Goal: Task Accomplishment & Management: Manage account settings

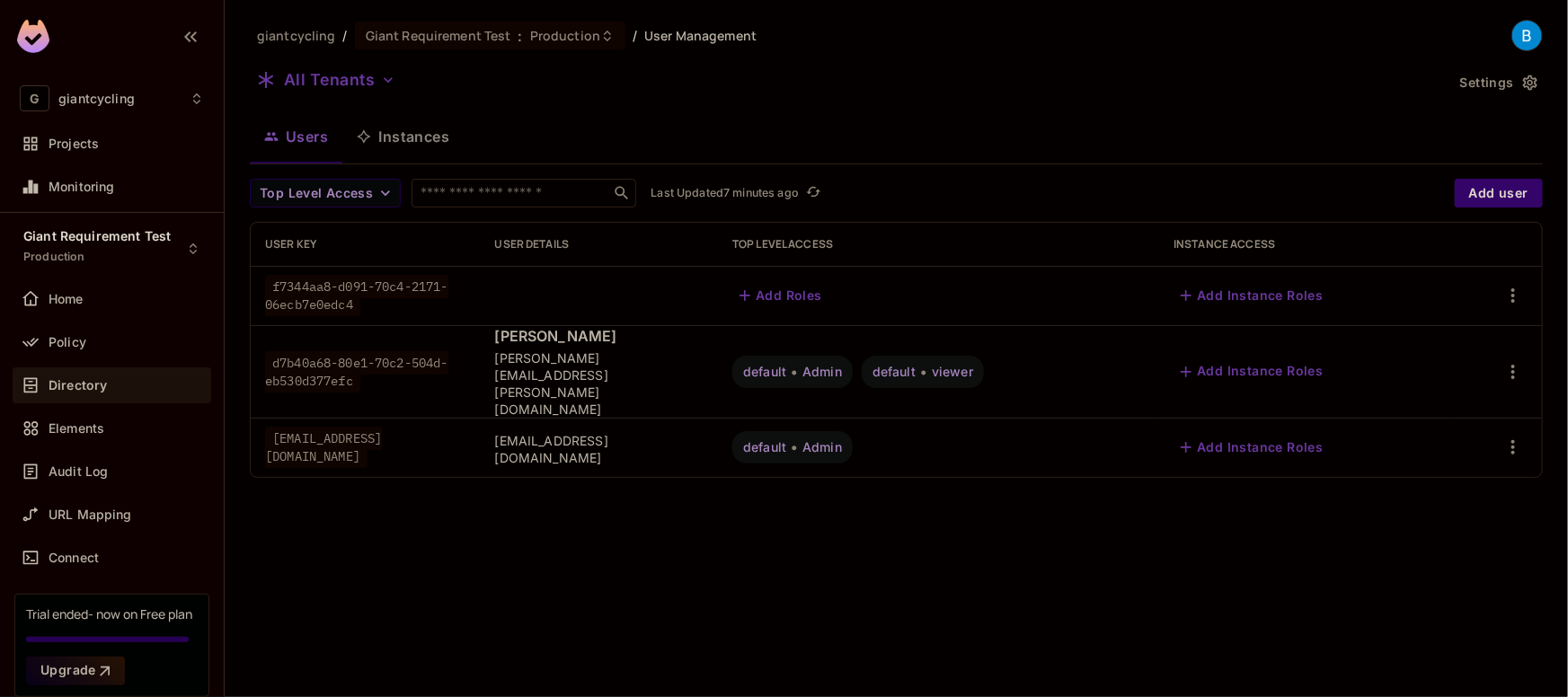
click at [644, 566] on div "giantcycling / Giant Requirement Test : Production / User Management All Tenant…" at bounding box center [896, 348] width 1343 height 697
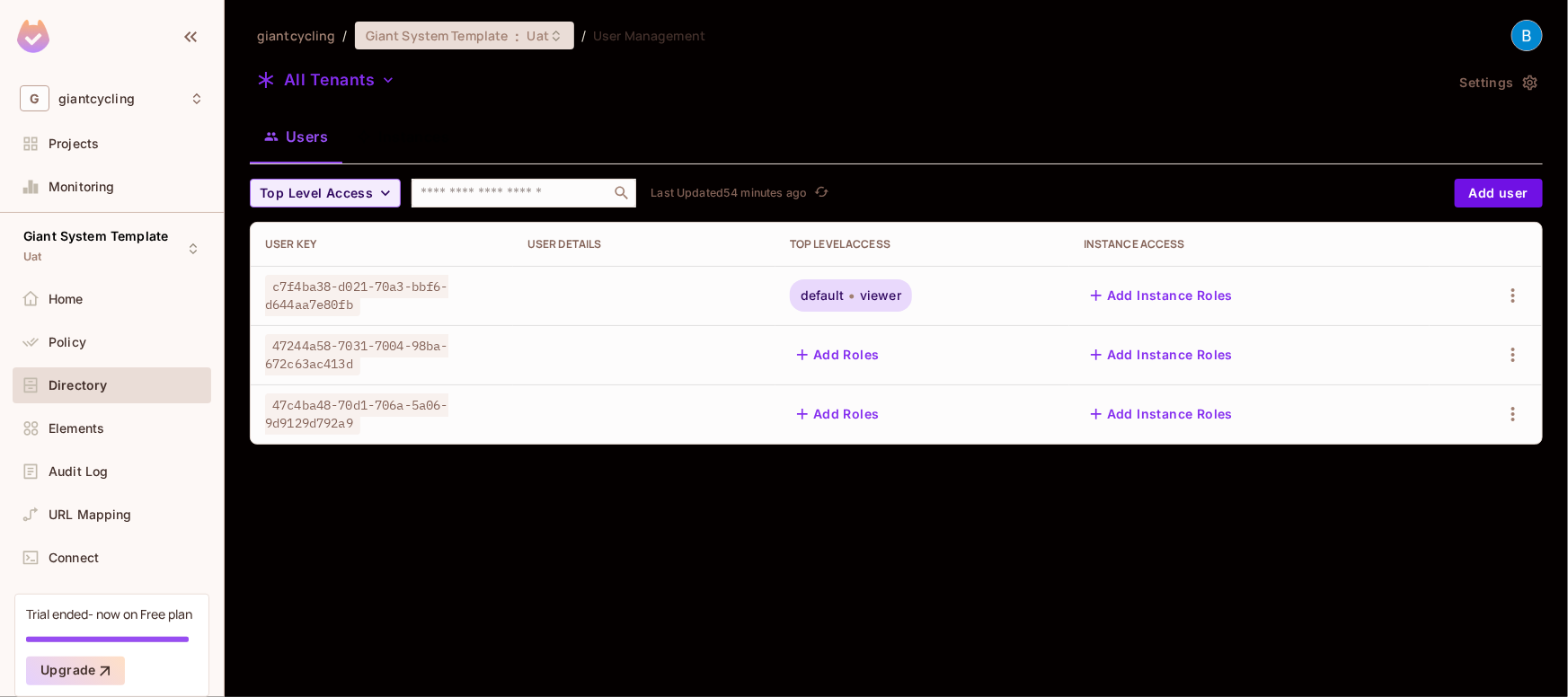
click at [405, 33] on span "Giant System Template" at bounding box center [436, 36] width 143 height 17
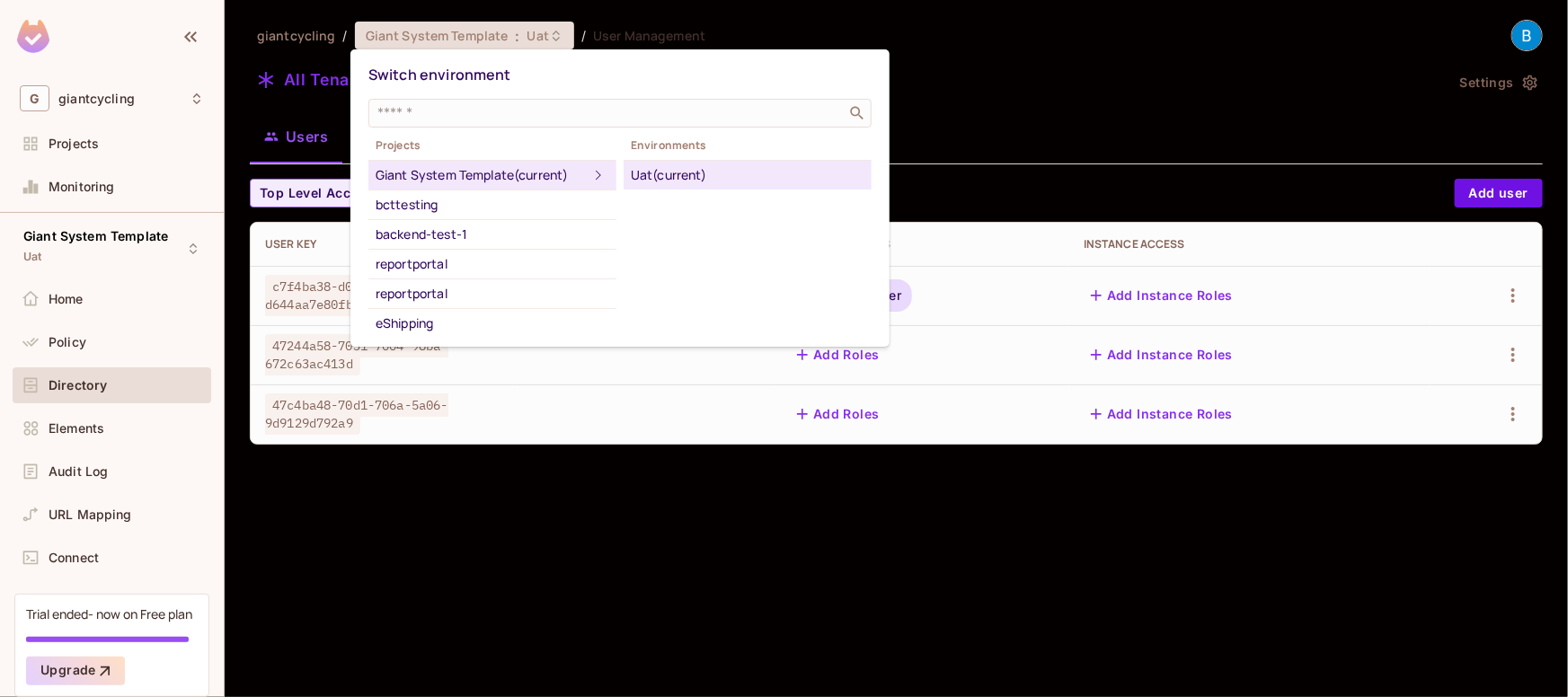
click at [56, 151] on div at bounding box center [784, 348] width 1568 height 697
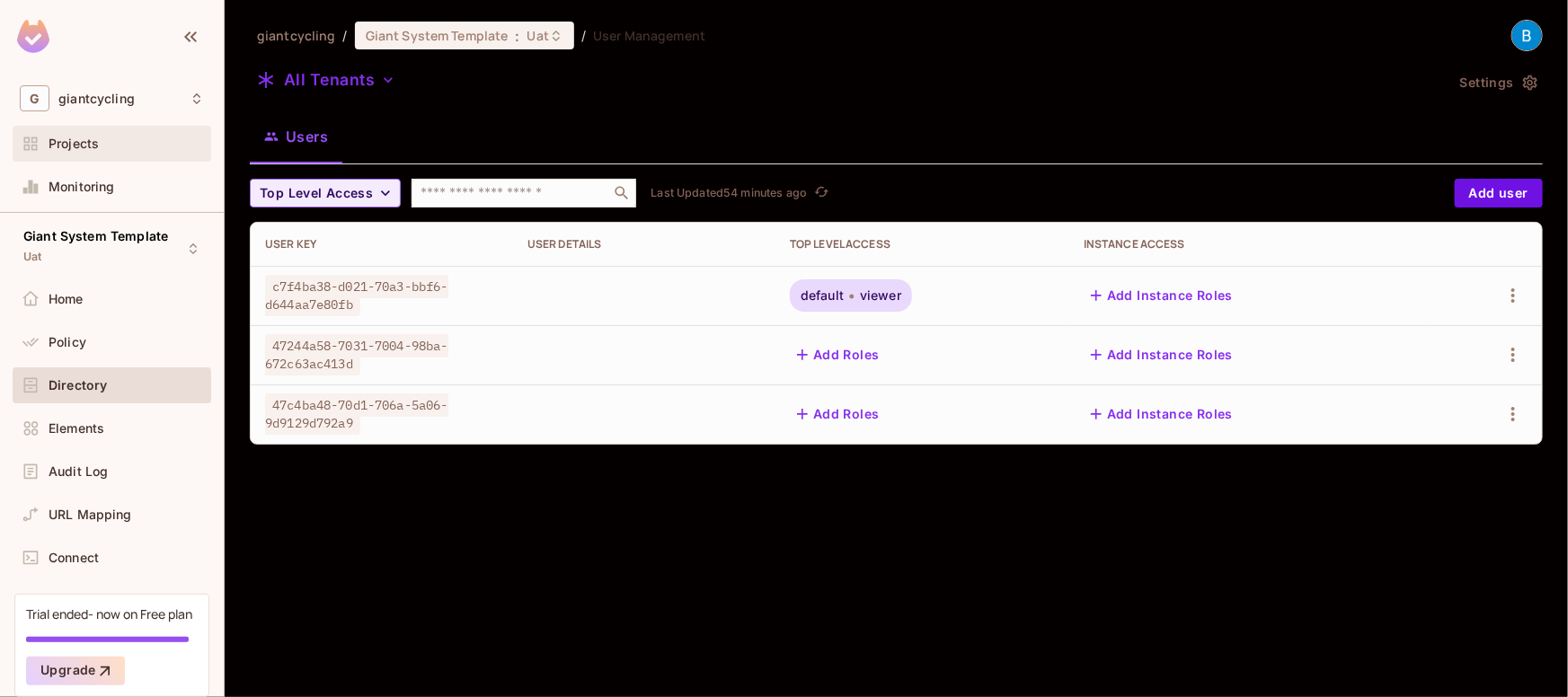
click at [74, 143] on span "Projects" at bounding box center [73, 143] width 50 height 14
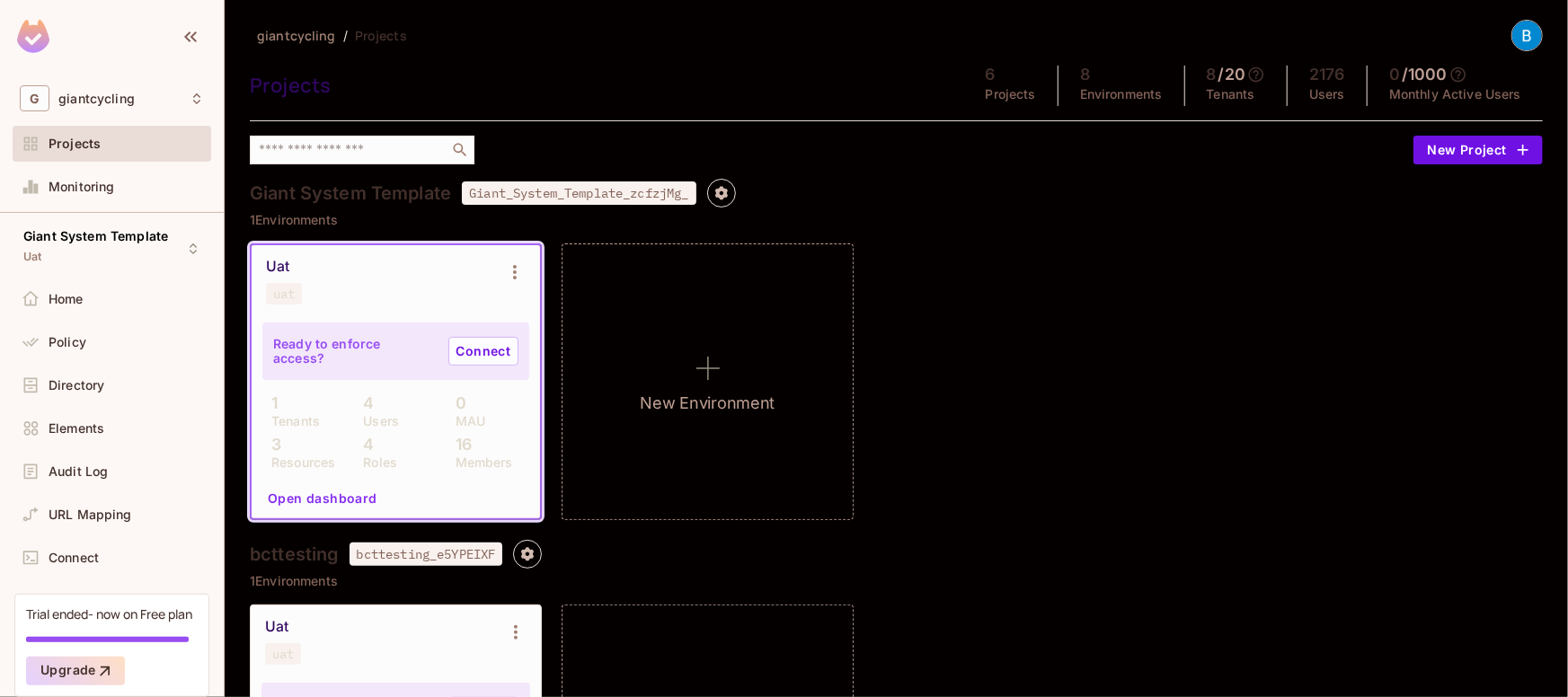
click at [85, 145] on span "Projects" at bounding box center [74, 143] width 52 height 14
click at [189, 102] on icon at bounding box center [196, 98] width 14 height 14
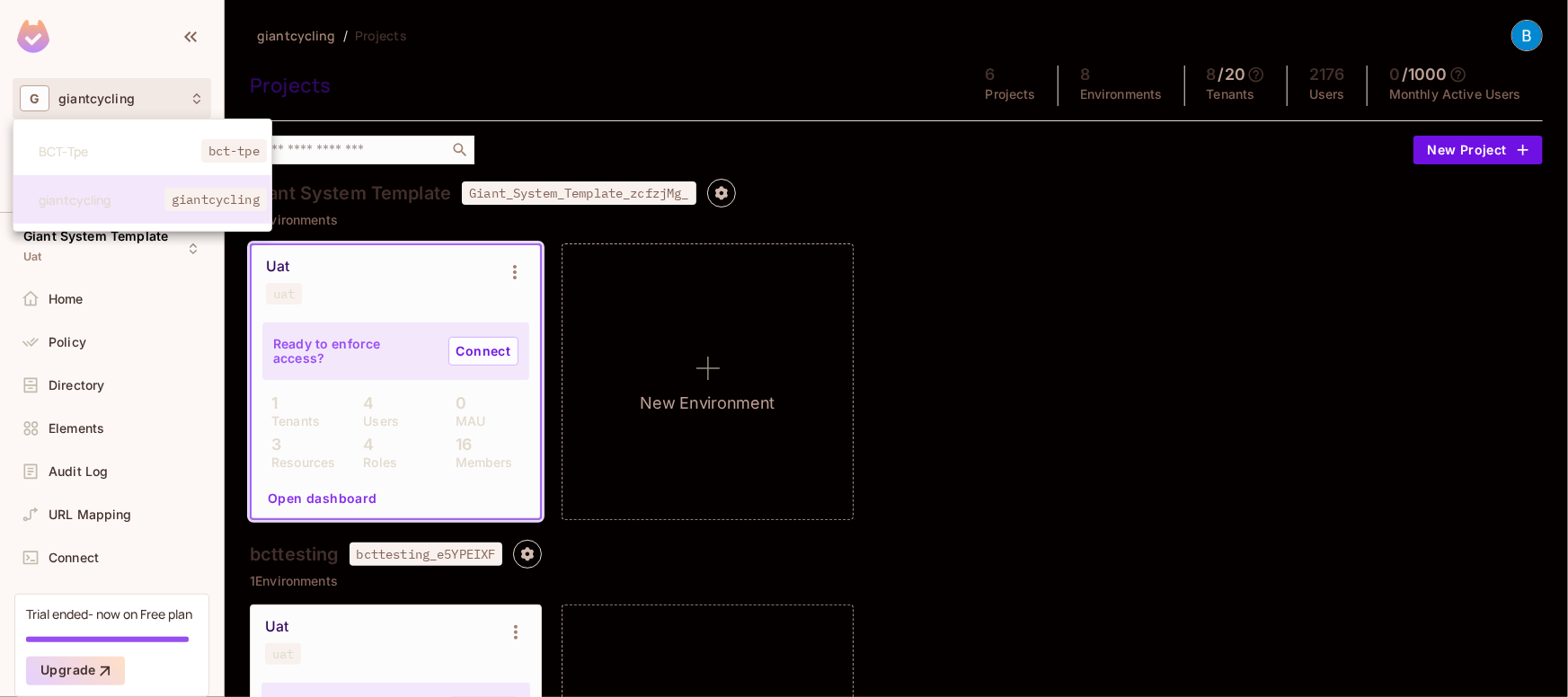
click at [368, 43] on div at bounding box center [784, 348] width 1568 height 697
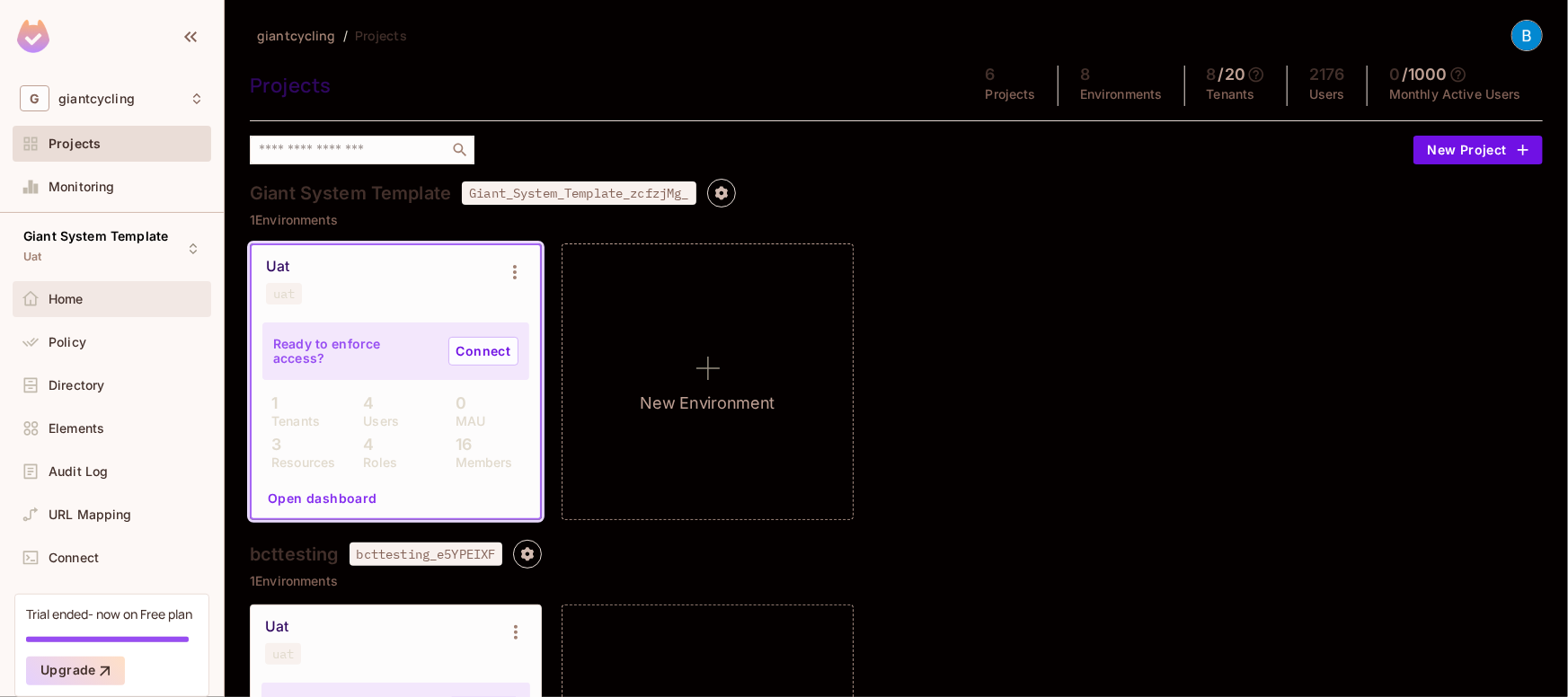
click at [79, 297] on span "Home" at bounding box center [65, 299] width 35 height 14
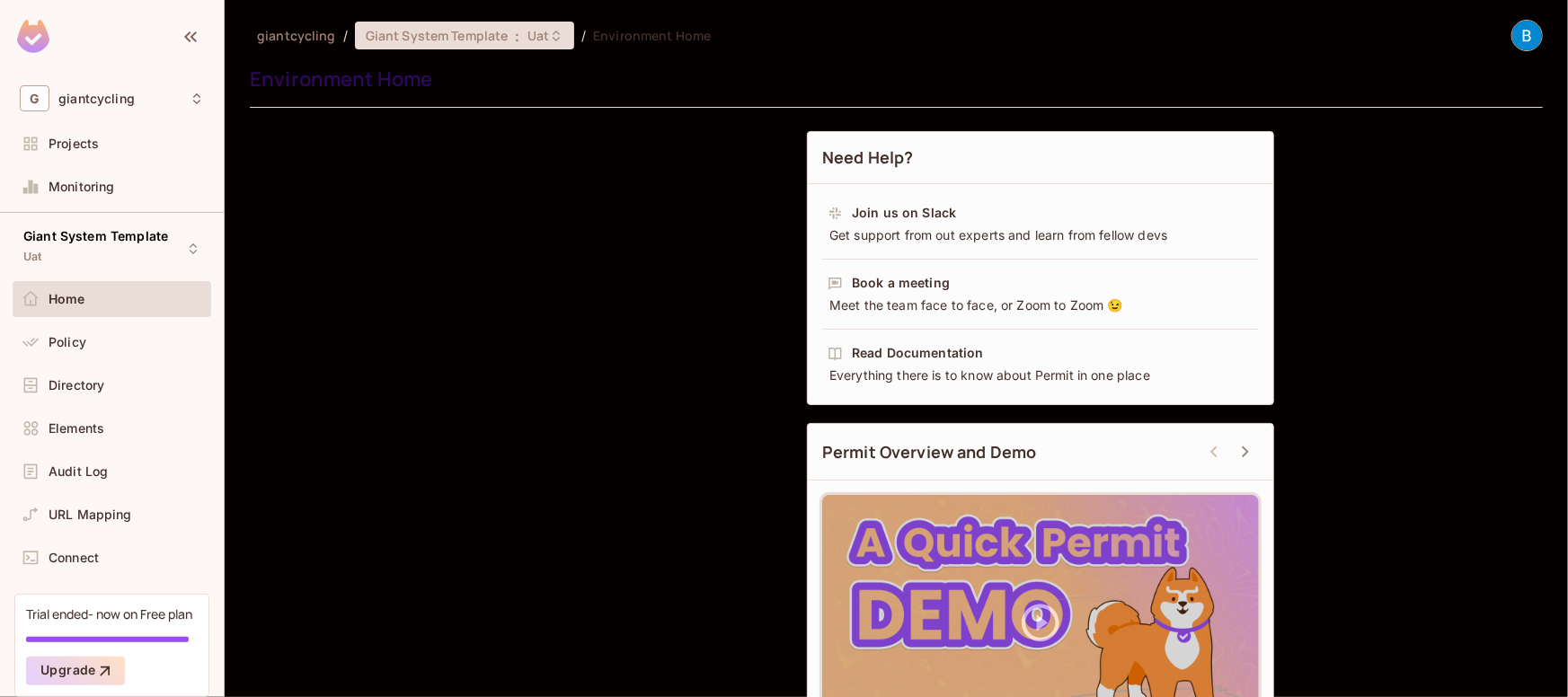
click at [501, 33] on span "Giant System Template" at bounding box center [436, 36] width 143 height 17
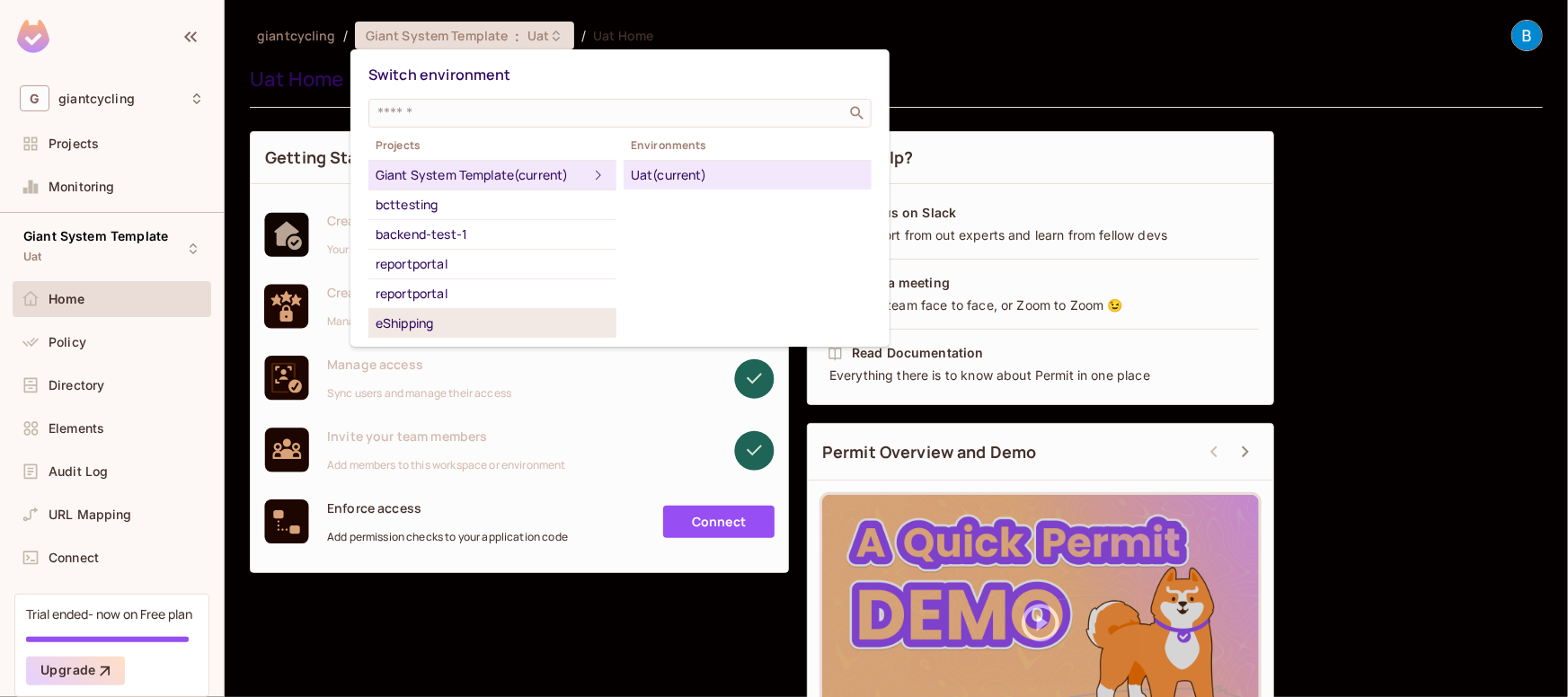
click at [428, 317] on div "eShipping" at bounding box center [492, 323] width 234 height 21
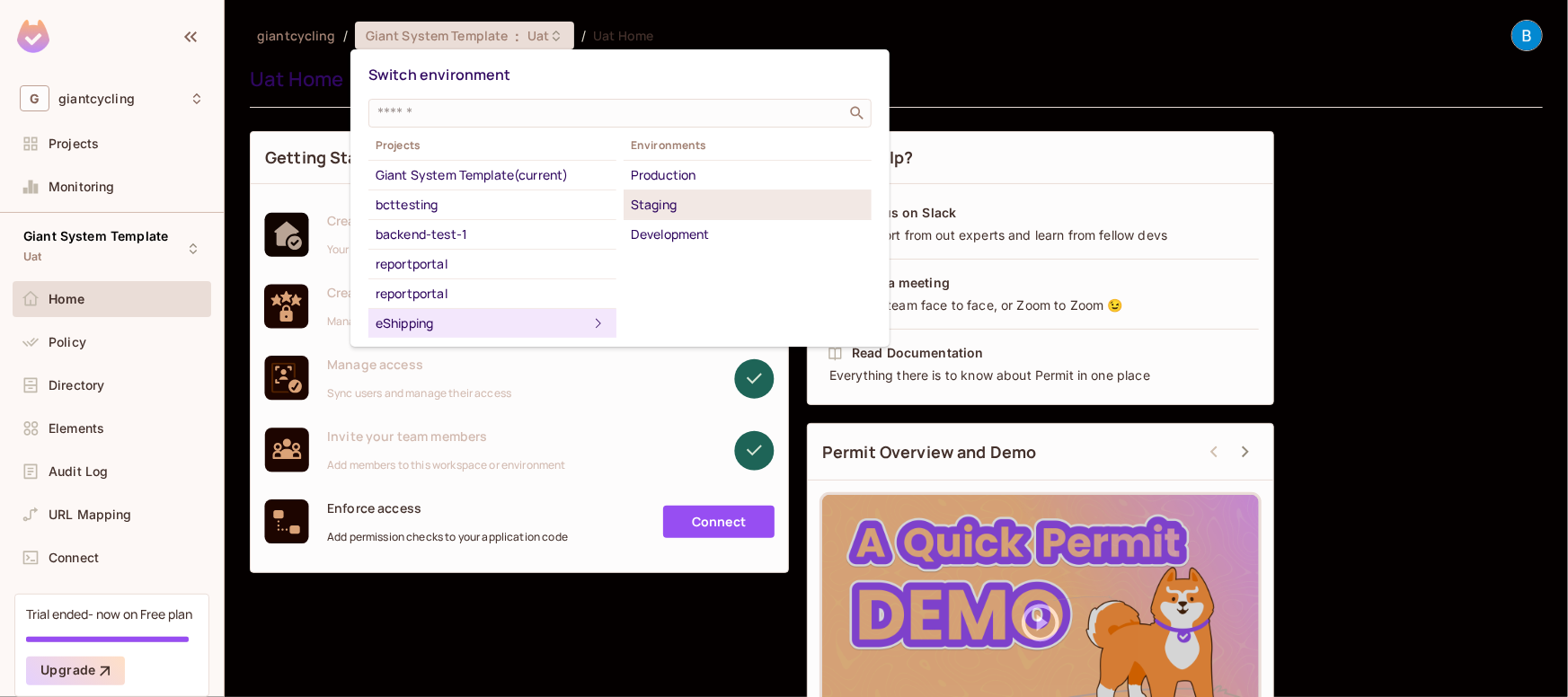
click at [654, 198] on div "Staging" at bounding box center [747, 205] width 234 height 21
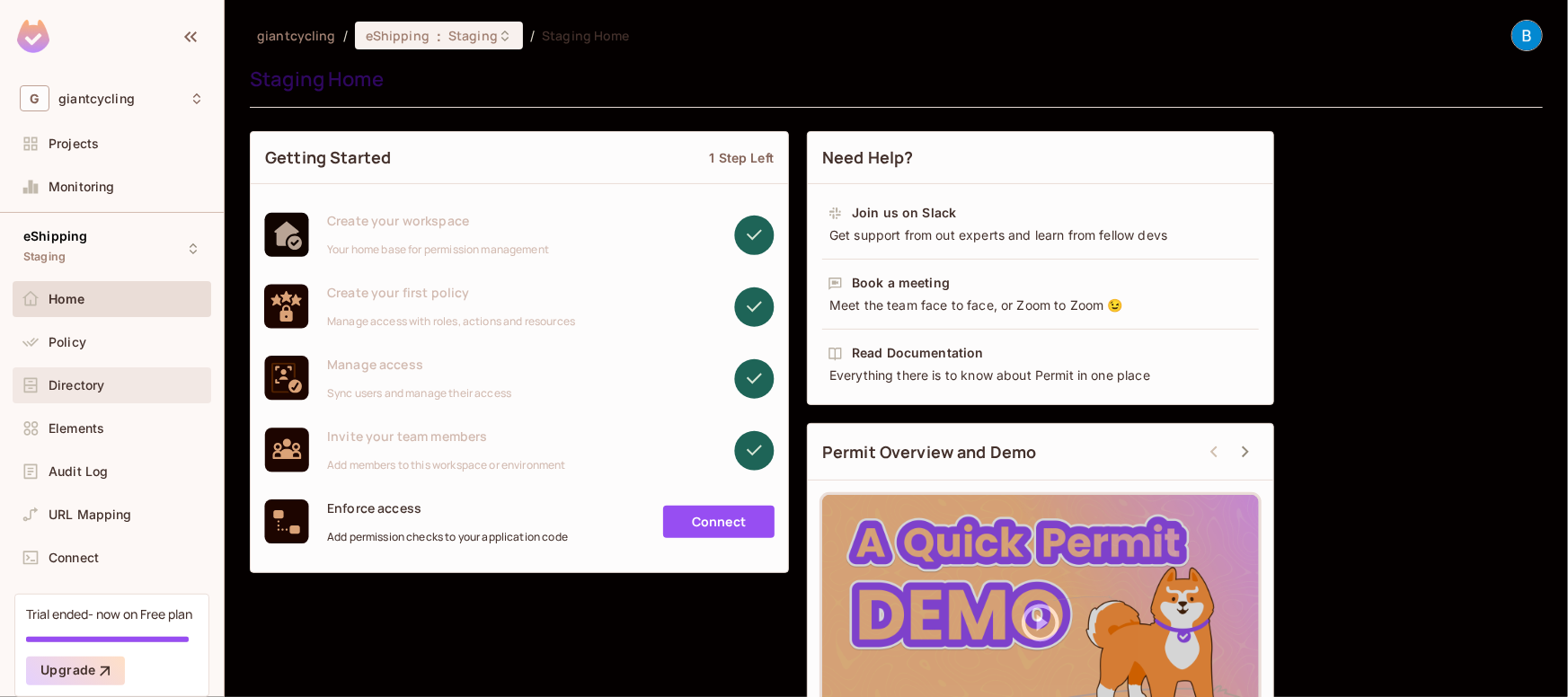
click at [84, 387] on span "Directory" at bounding box center [76, 386] width 56 height 14
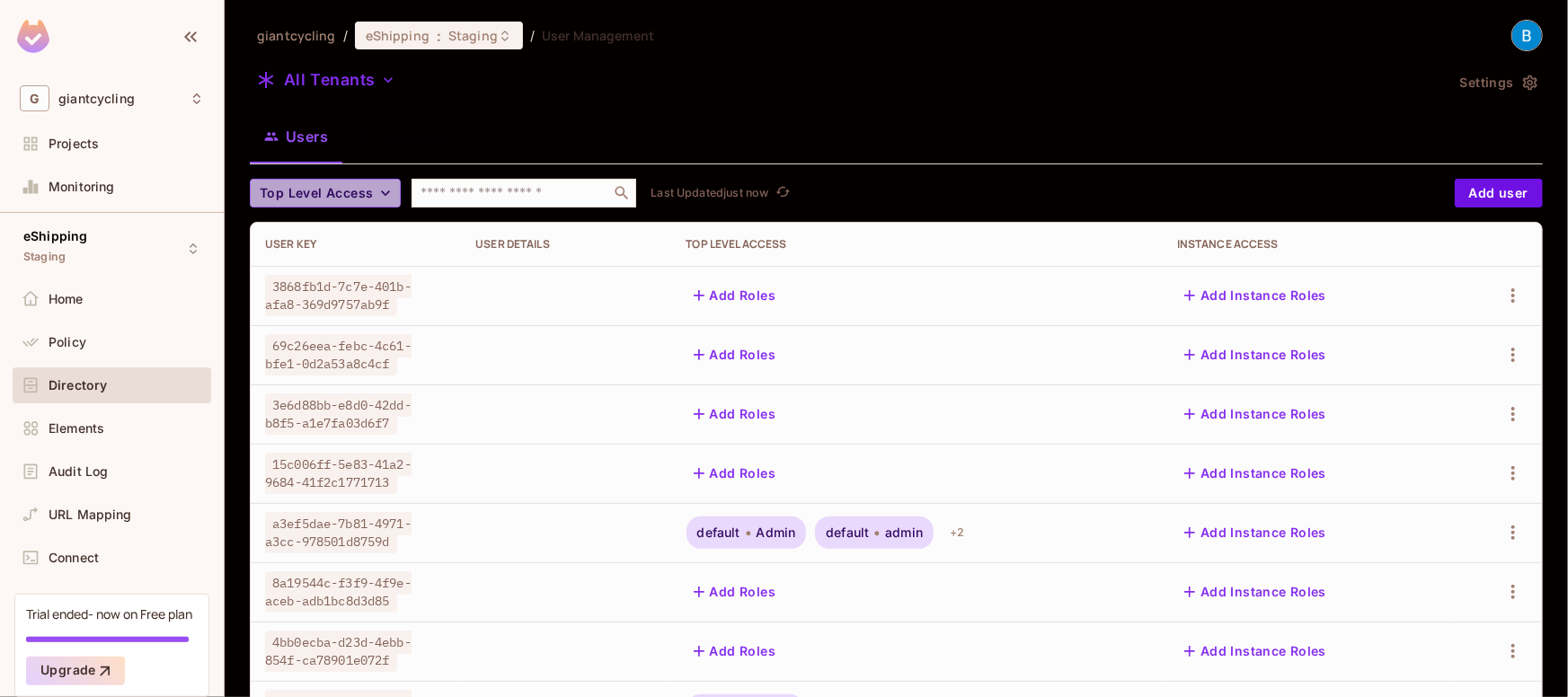
click at [382, 201] on icon "button" at bounding box center [386, 193] width 18 height 18
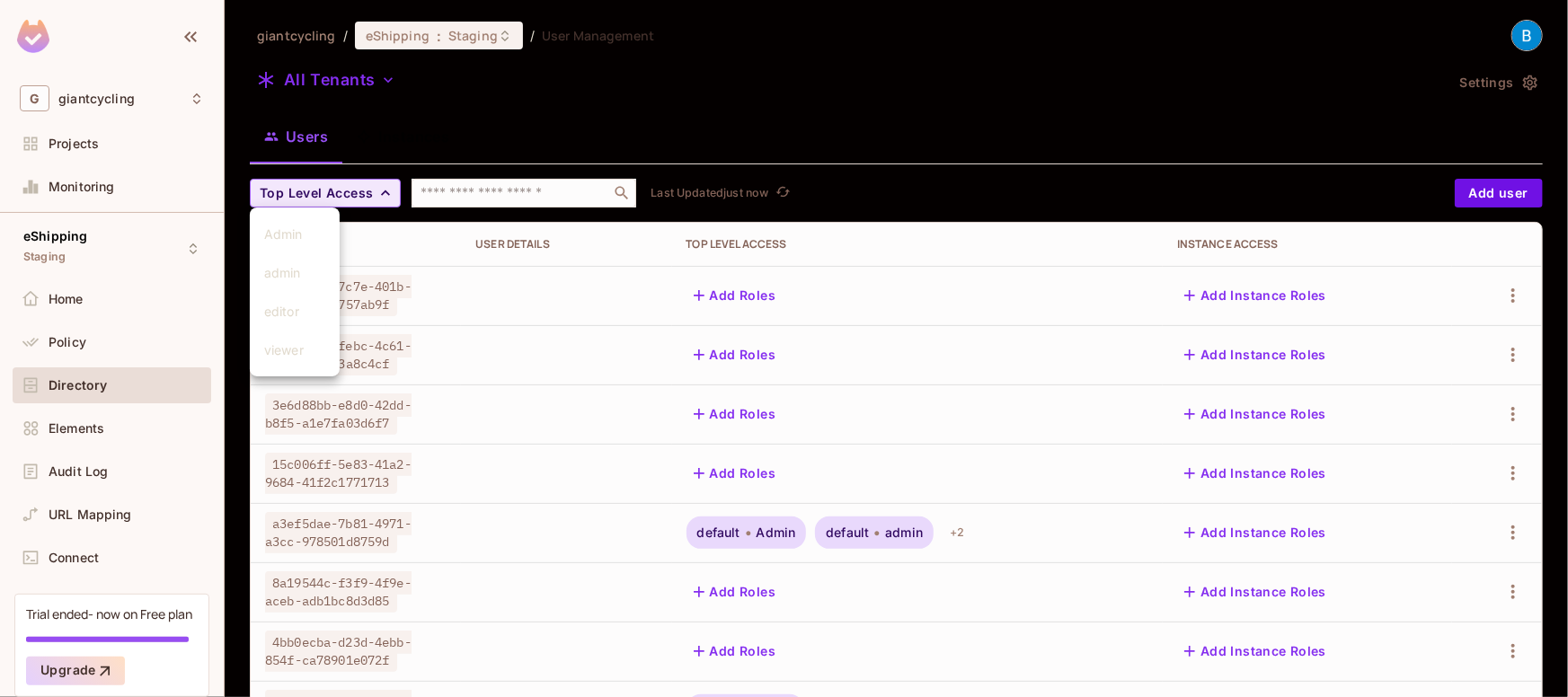
click at [381, 201] on div at bounding box center [784, 348] width 1568 height 697
click at [381, 201] on icon "button" at bounding box center [386, 193] width 18 height 18
click at [379, 203] on div at bounding box center [784, 348] width 1568 height 697
click at [608, 149] on div "Users Instances" at bounding box center [896, 137] width 1293 height 45
click at [537, 187] on input "text" at bounding box center [511, 193] width 188 height 18
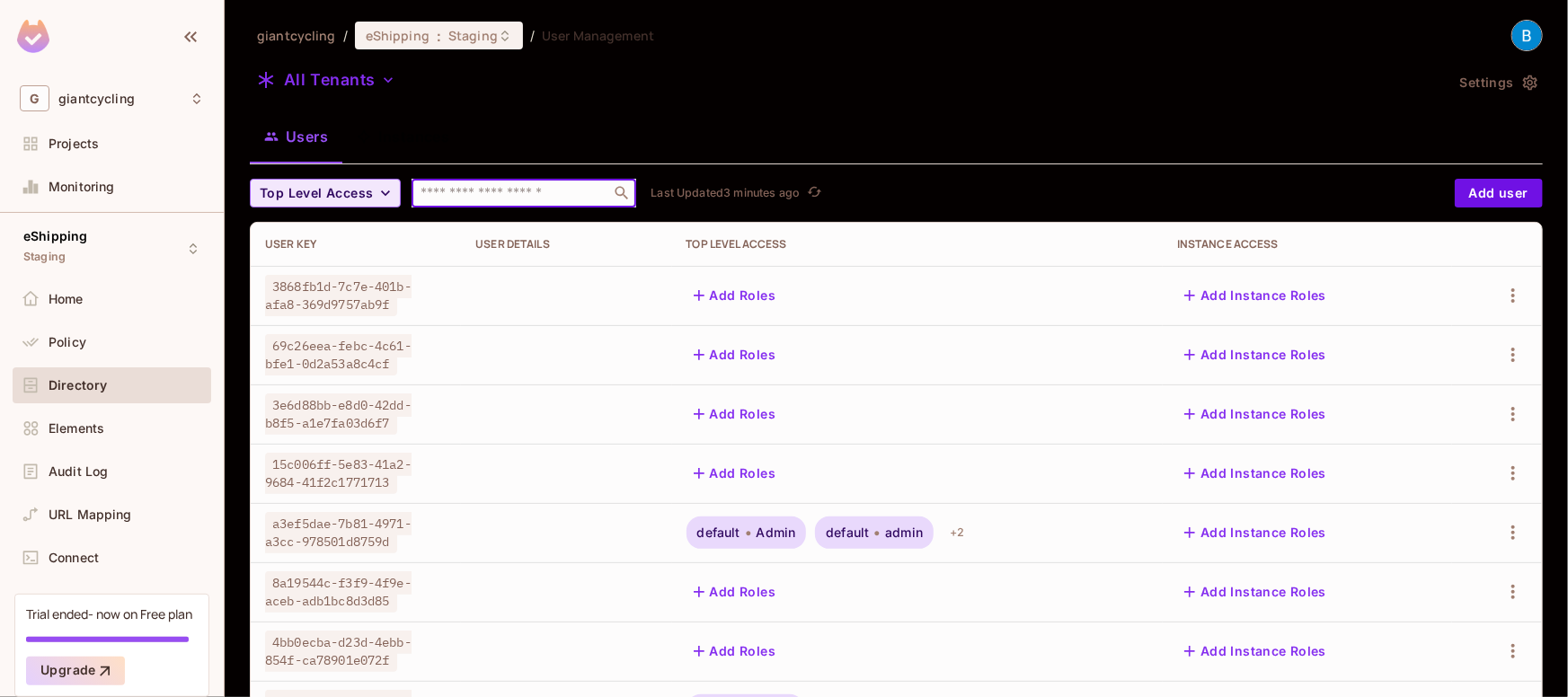
click at [582, 125] on div "Users Instances" at bounding box center [896, 137] width 1293 height 45
click at [76, 148] on span "Projects" at bounding box center [73, 143] width 50 height 14
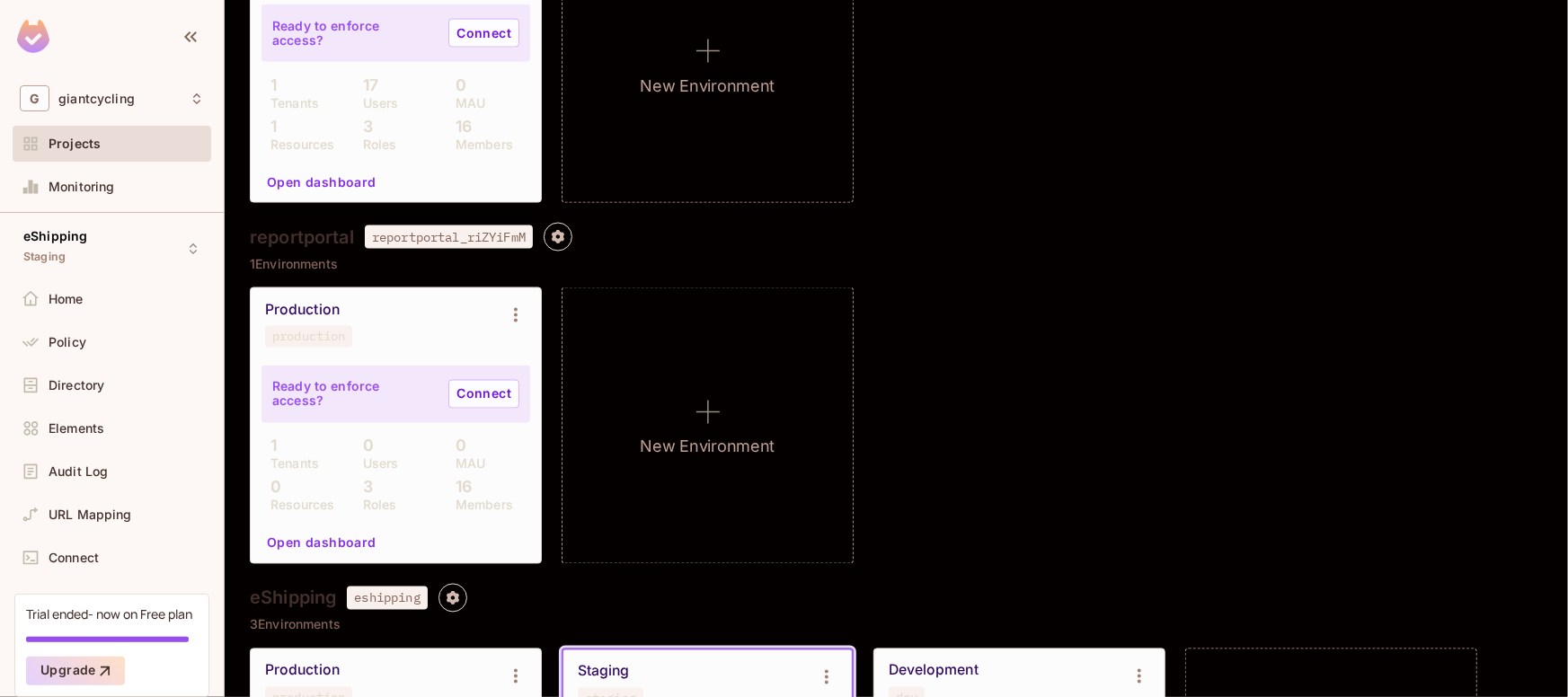
scroll to position [1648, 0]
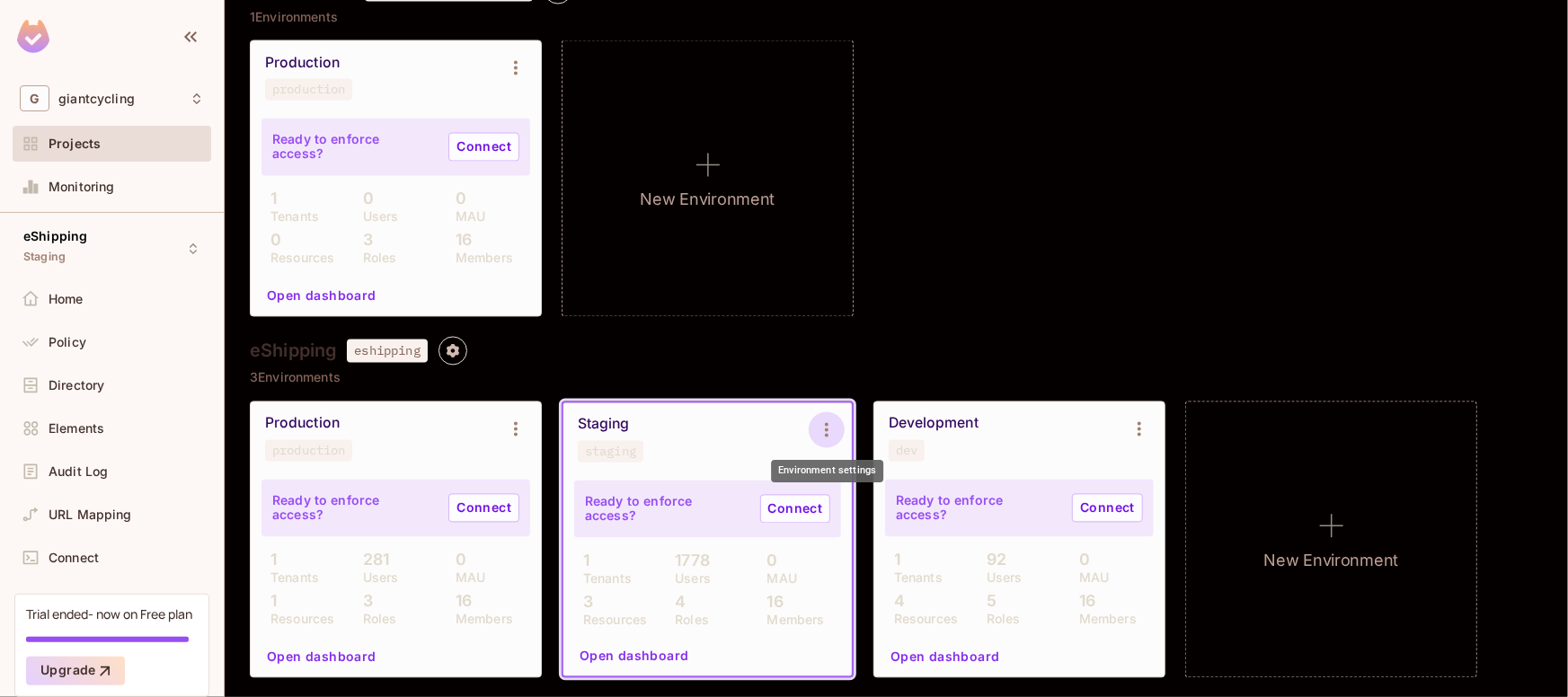
click at [826, 425] on icon "Environment settings" at bounding box center [827, 430] width 4 height 14
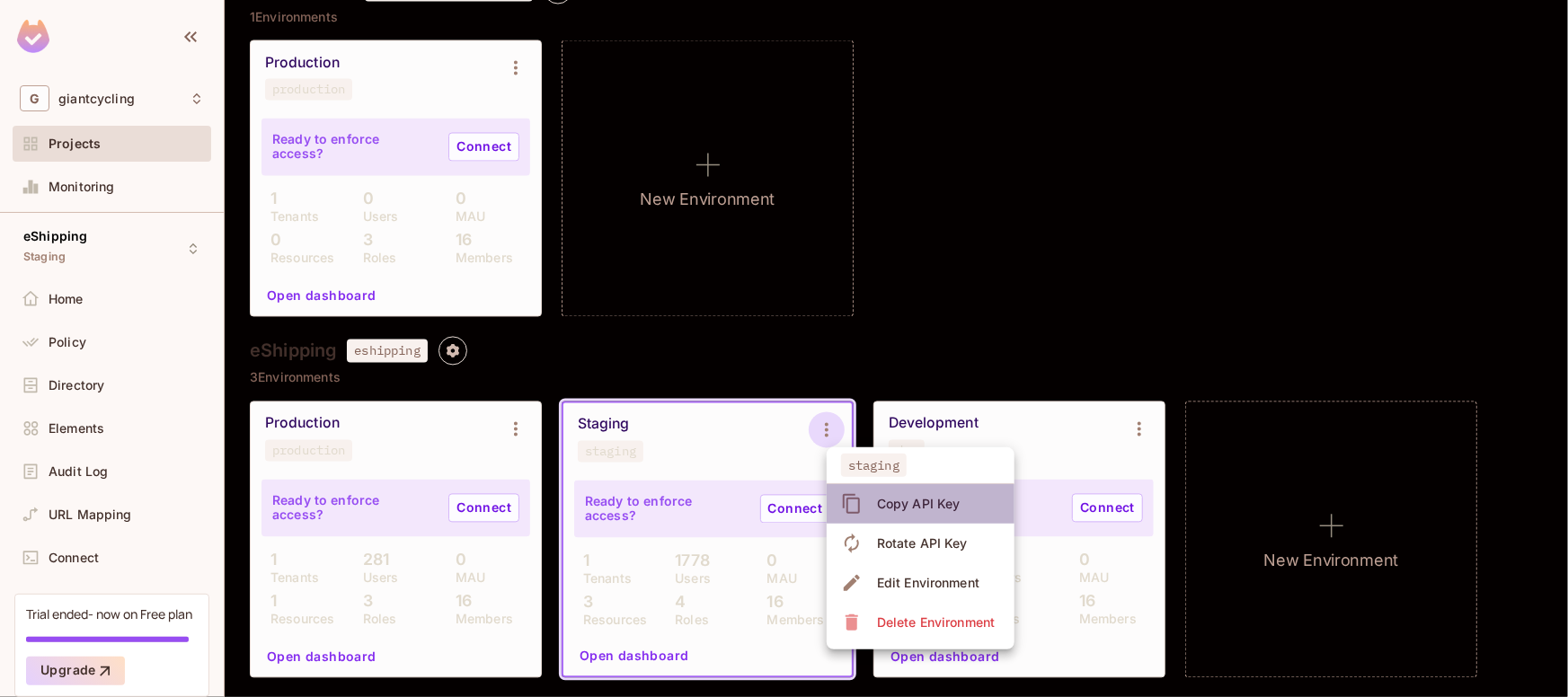
click at [857, 495] on icon at bounding box center [852, 504] width 21 height 21
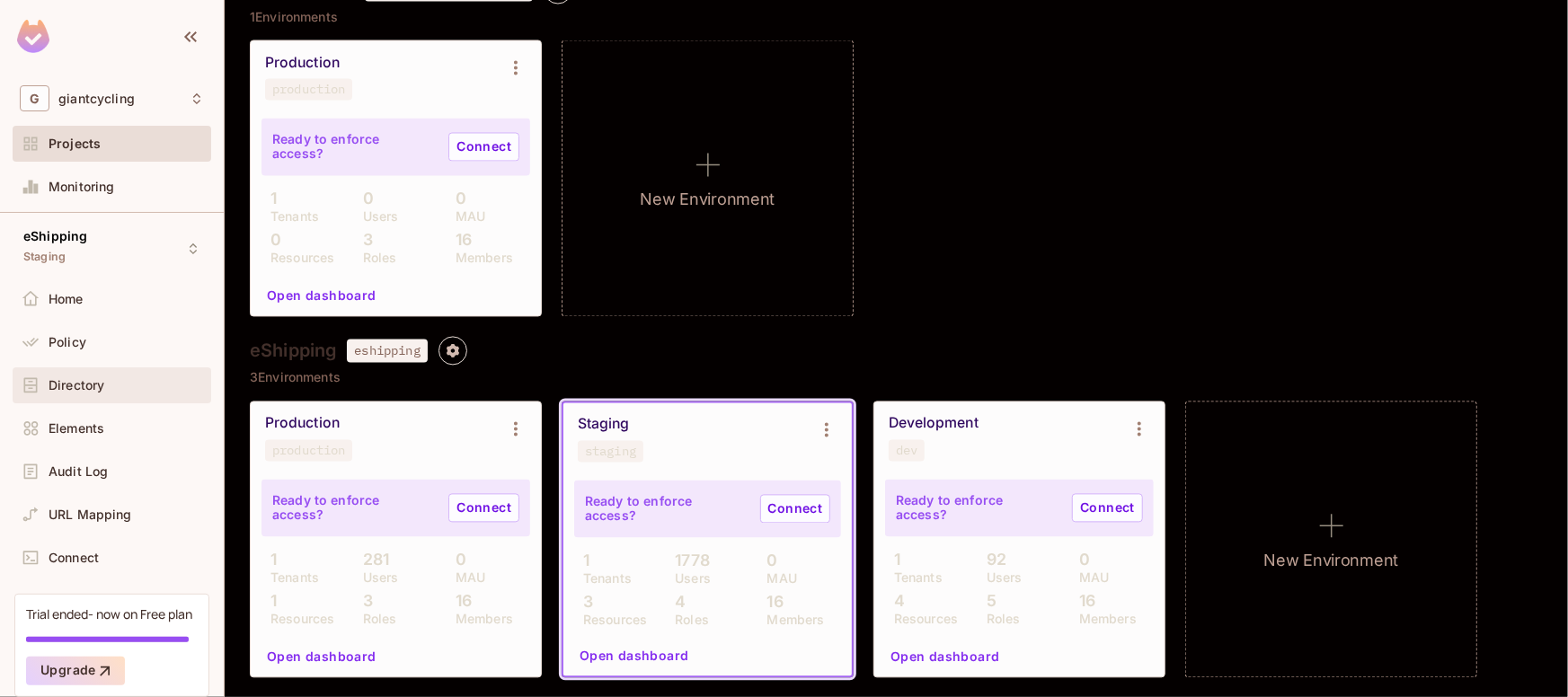
click at [107, 383] on div "Directory" at bounding box center [126, 386] width 156 height 14
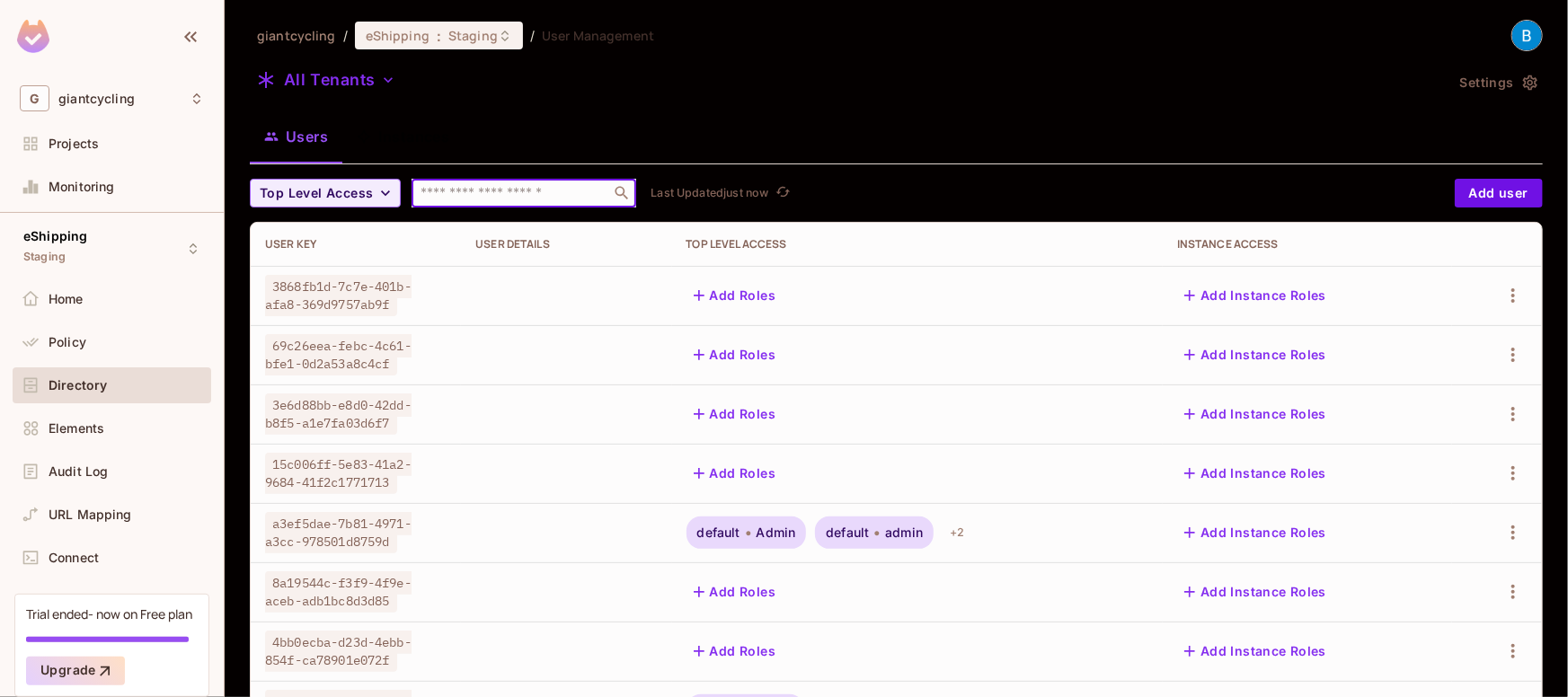
click at [508, 195] on input "text" at bounding box center [511, 193] width 188 height 18
type input "*****"
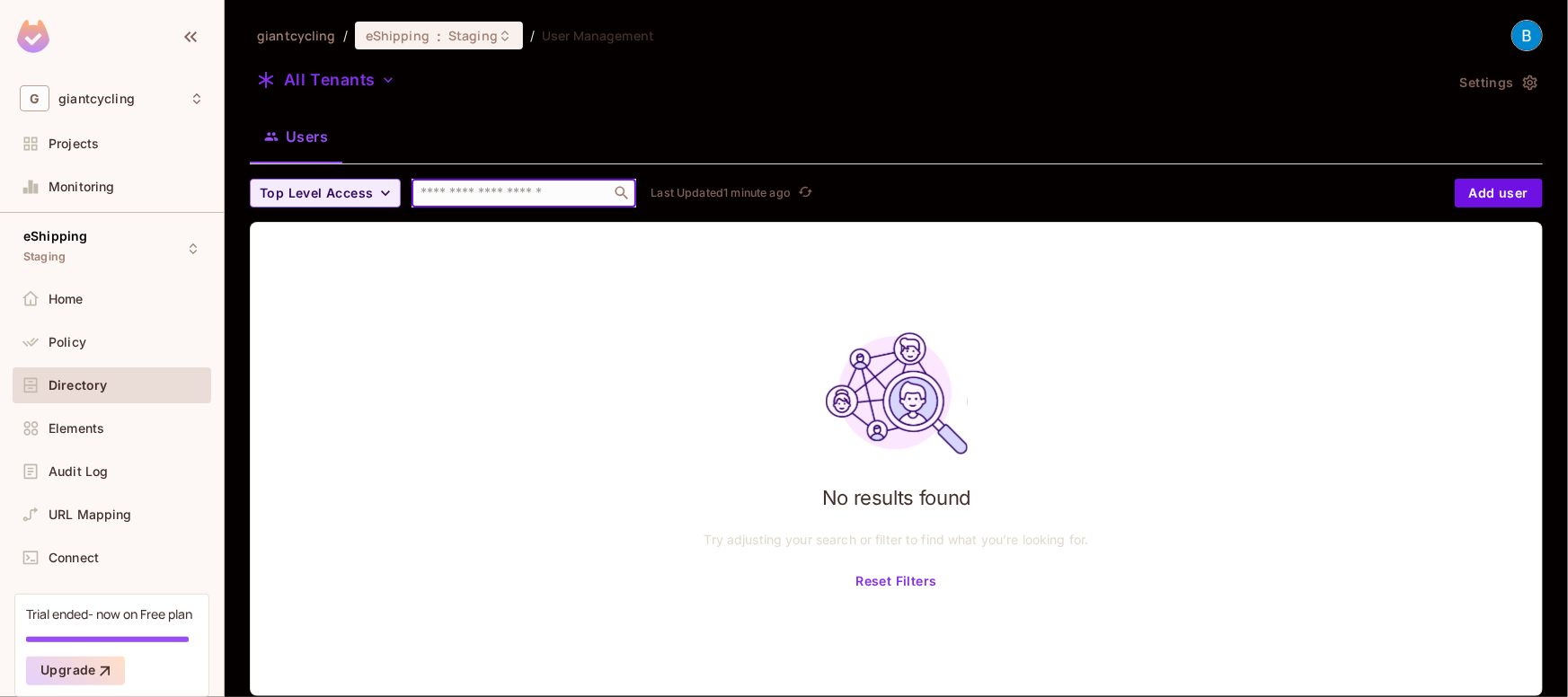
paste input "**********"
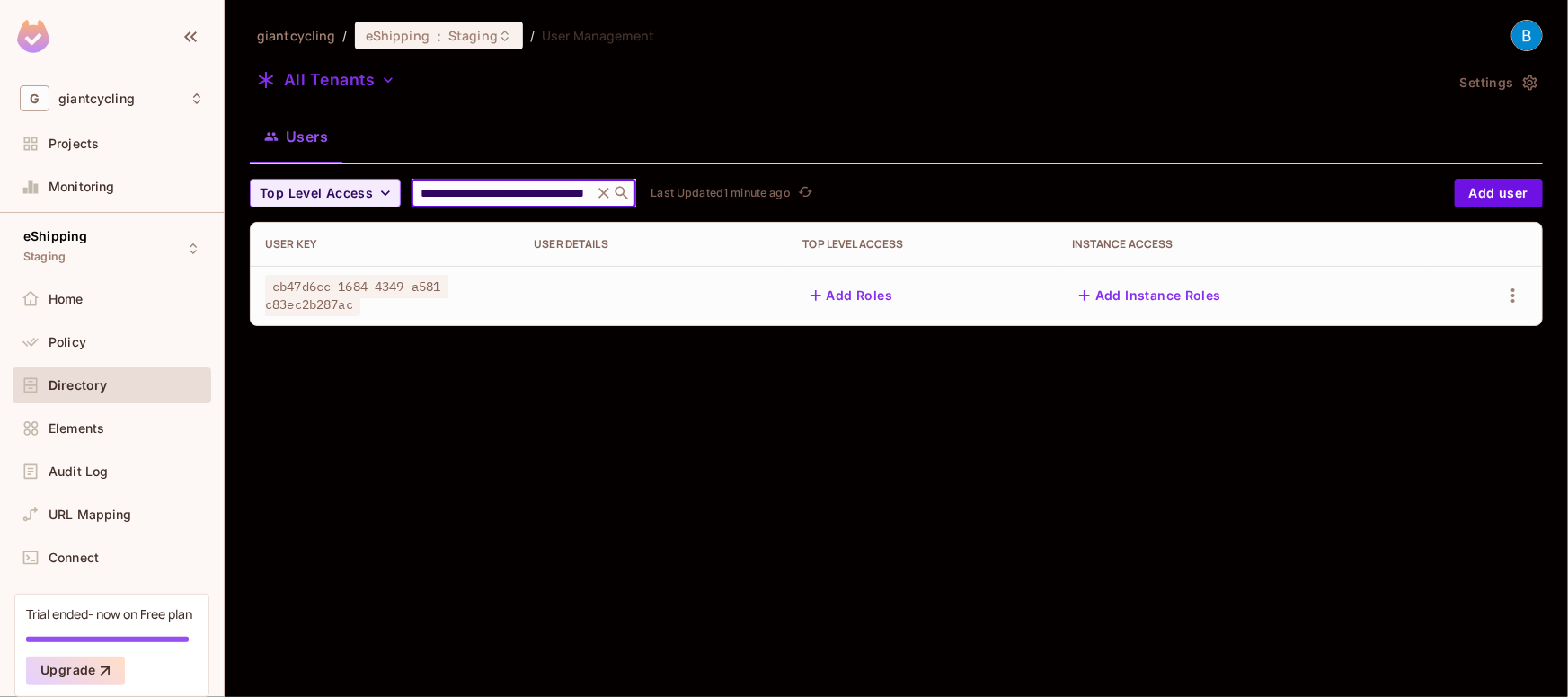
type input "**********"
click at [461, 421] on div "**********" at bounding box center [896, 348] width 1343 height 697
click at [849, 298] on button "Add Roles" at bounding box center [852, 296] width 97 height 29
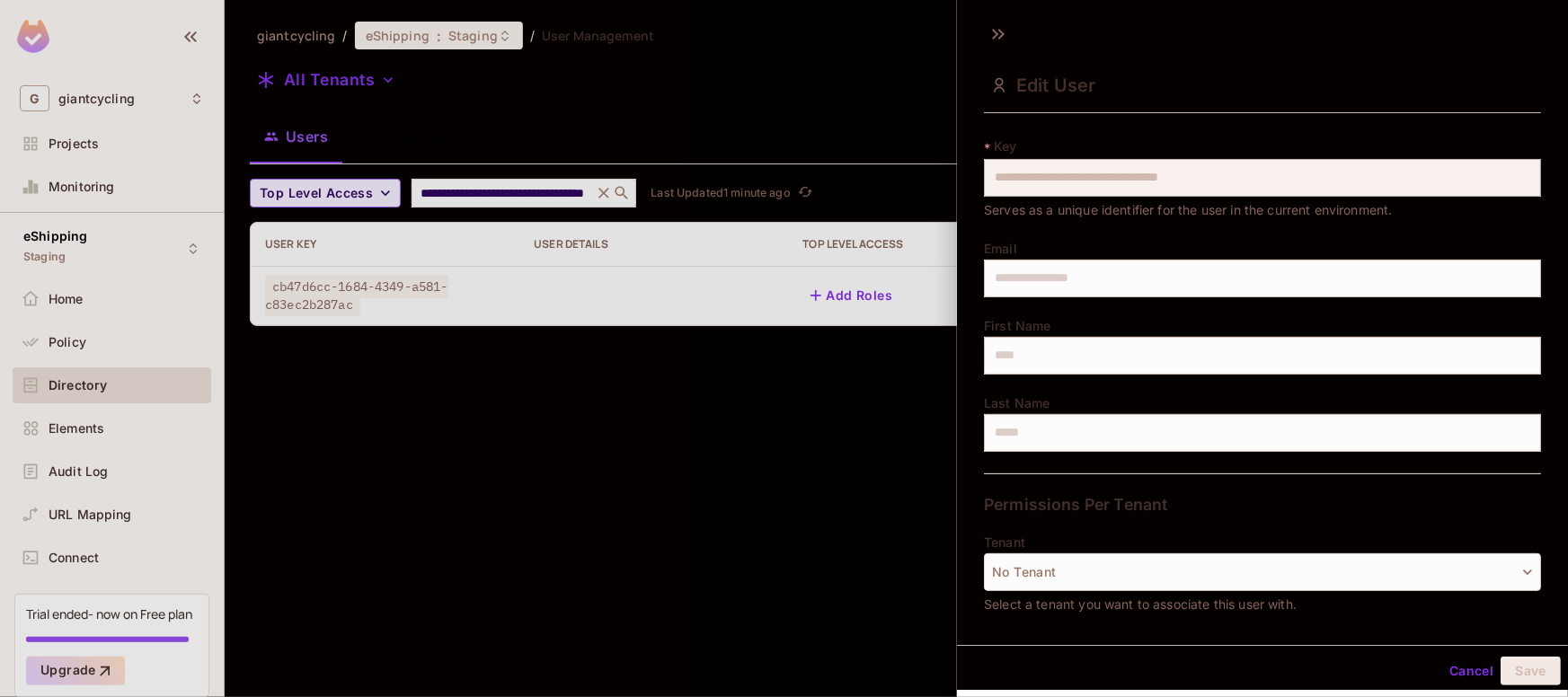
scroll to position [30, 0]
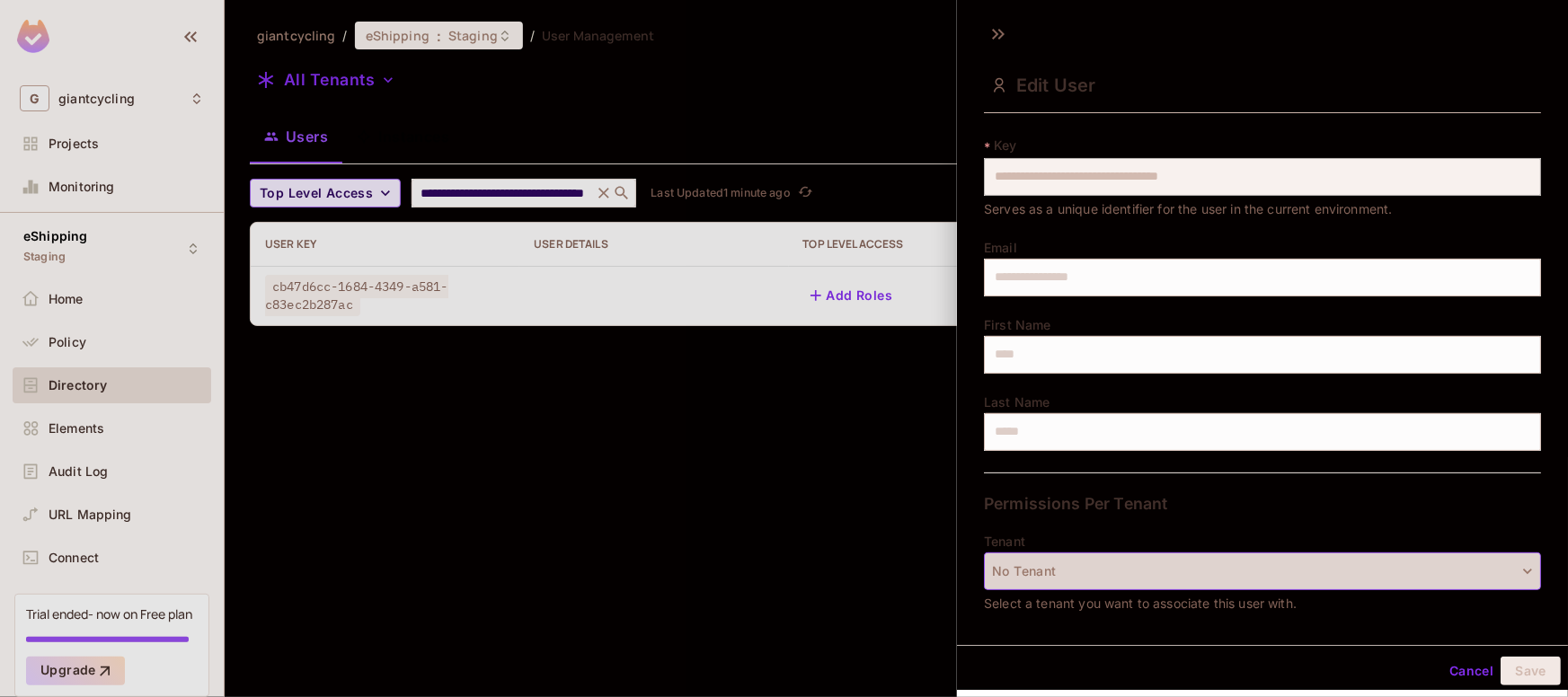
click at [1061, 581] on button "No Tenant" at bounding box center [1263, 571] width 558 height 37
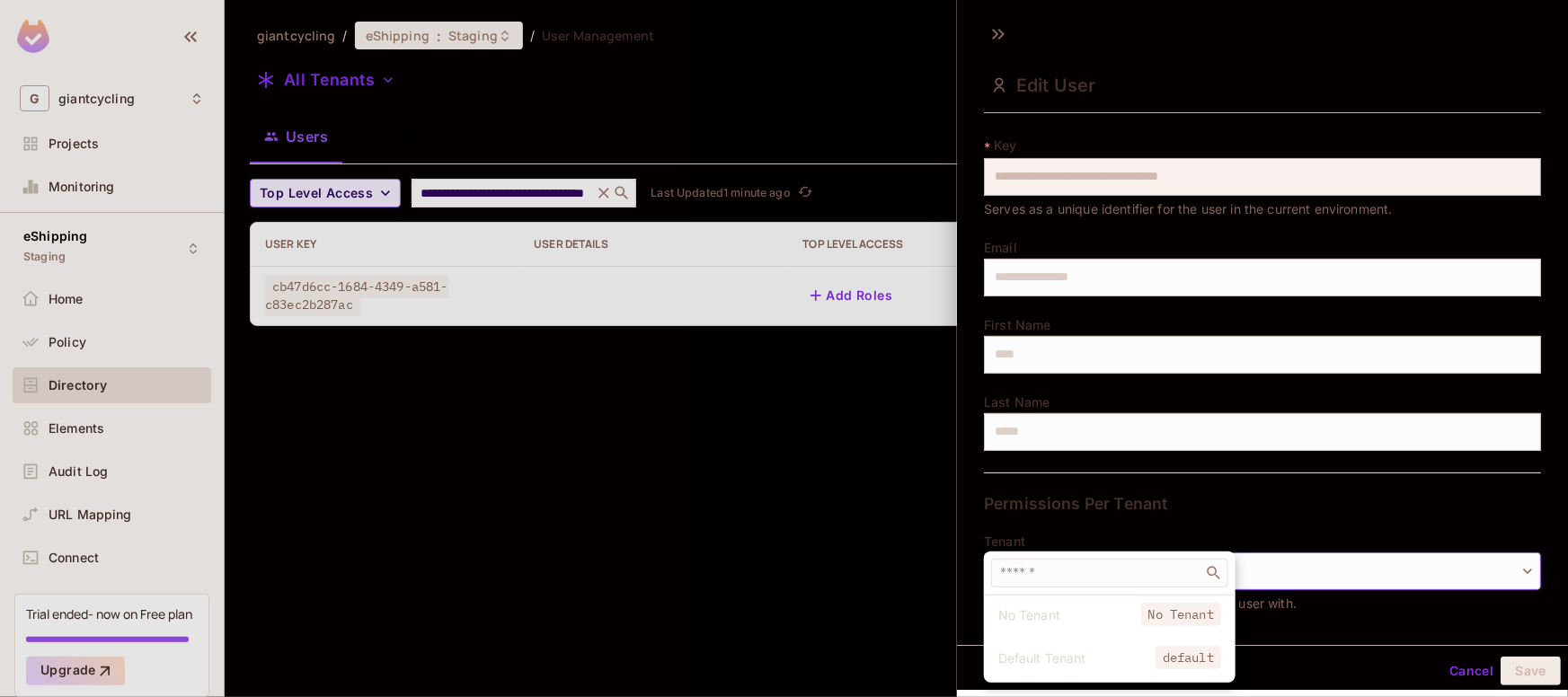
click at [1045, 653] on span "Default Tenant" at bounding box center [1077, 659] width 158 height 17
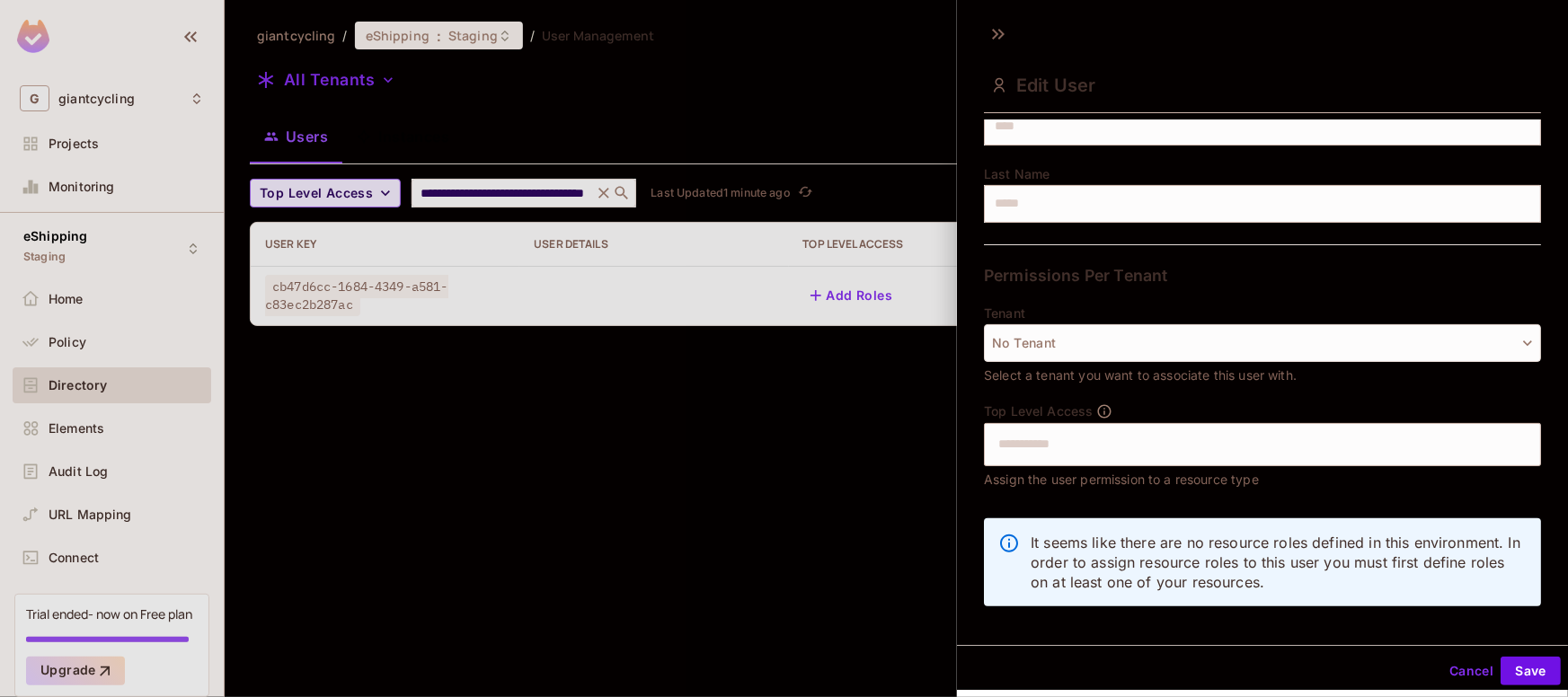
scroll to position [272, 0]
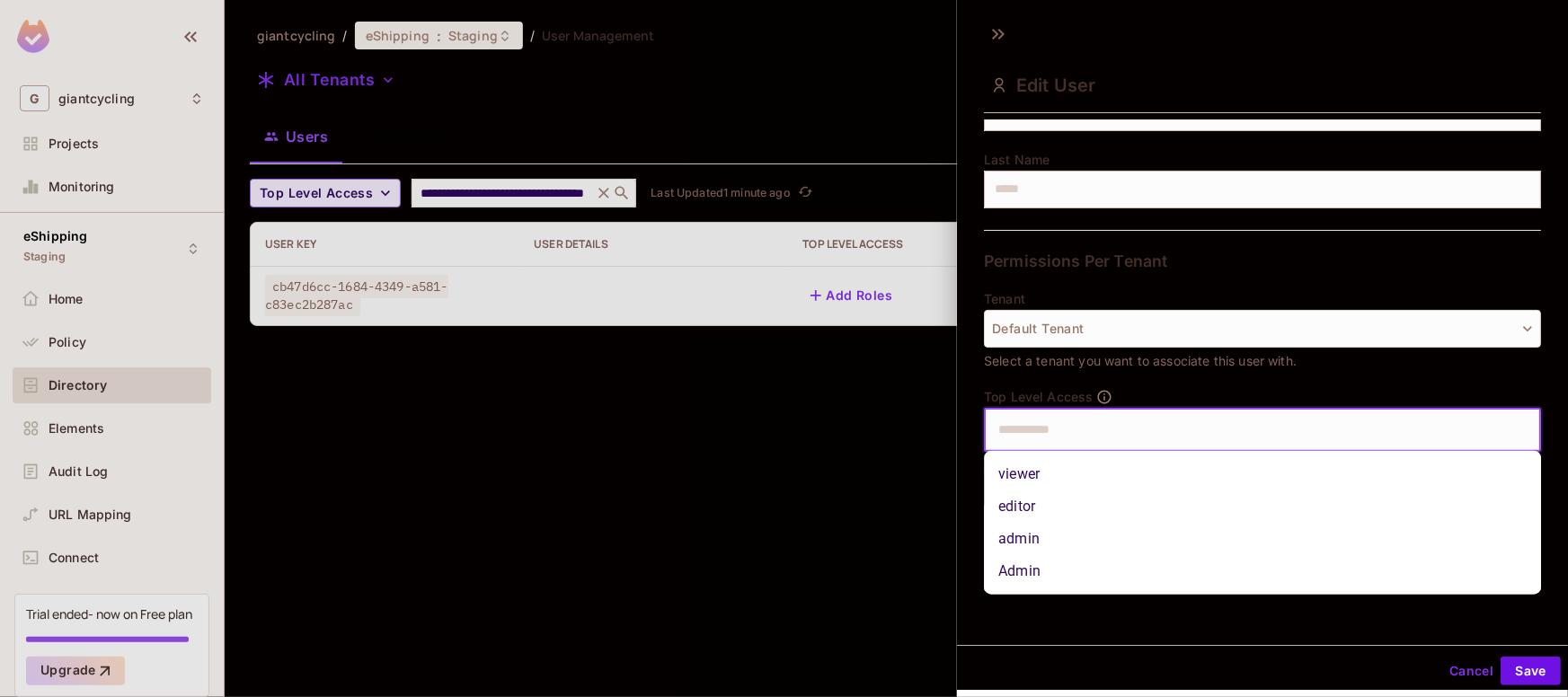
click at [1038, 435] on input "text" at bounding box center [1246, 430] width 518 height 36
click at [1032, 472] on li "viewer" at bounding box center [1263, 475] width 558 height 33
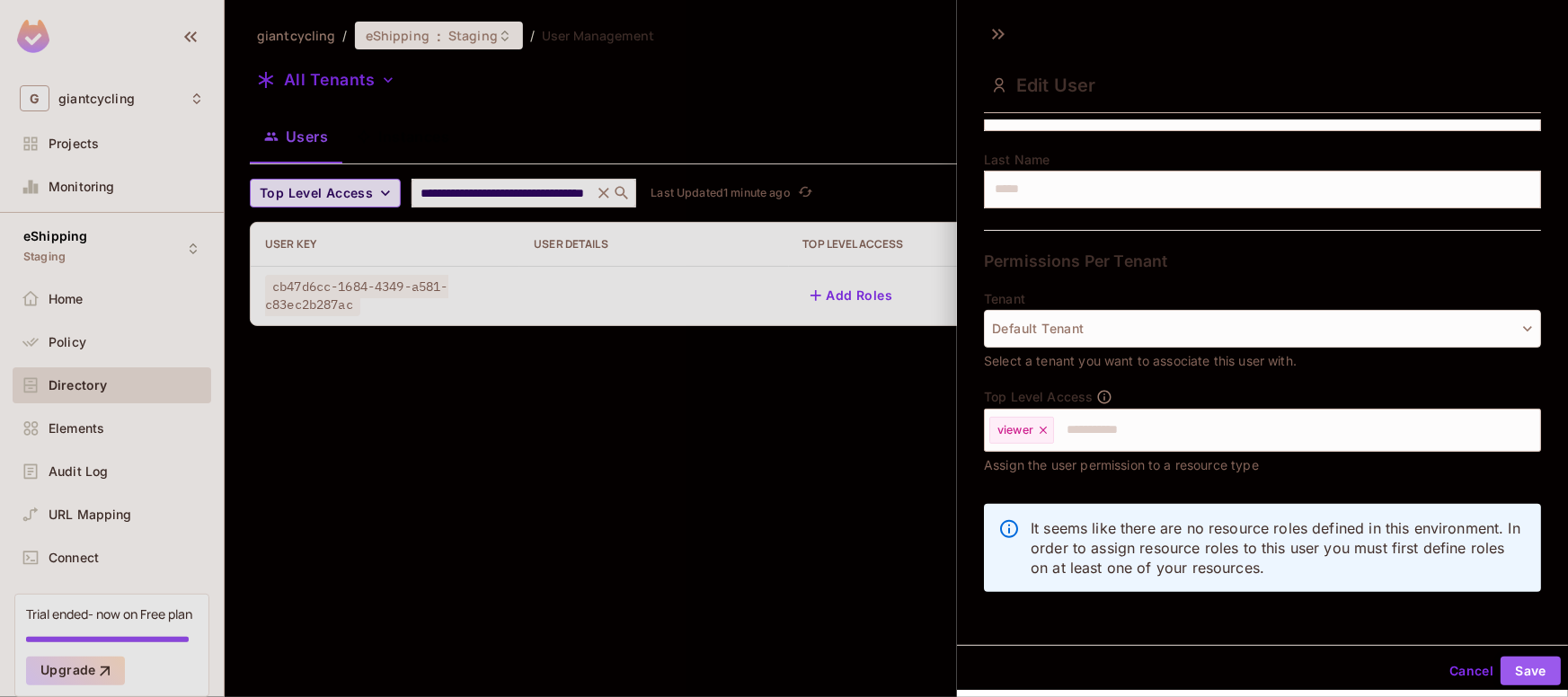
click at [1539, 667] on button "Save" at bounding box center [1531, 671] width 61 height 29
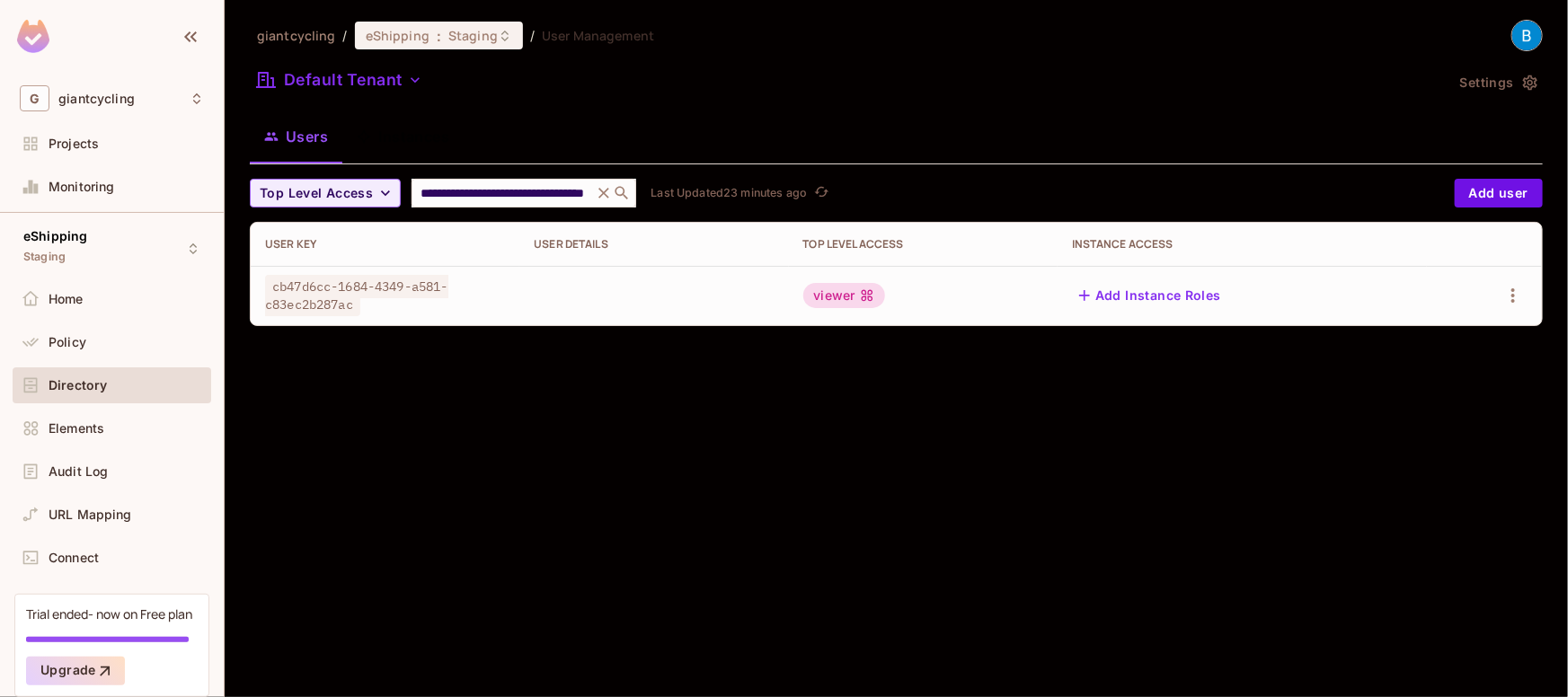
click at [692, 446] on div "**********" at bounding box center [896, 348] width 1343 height 697
